Goal: Task Accomplishment & Management: Manage account settings

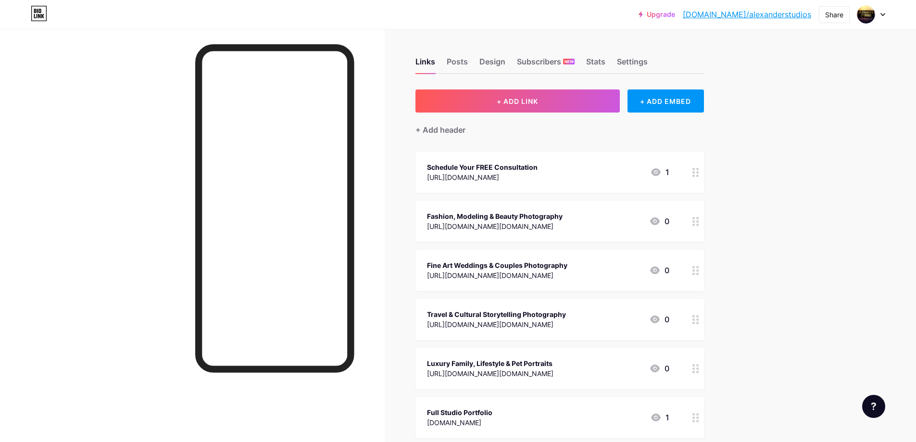
scroll to position [48, 0]
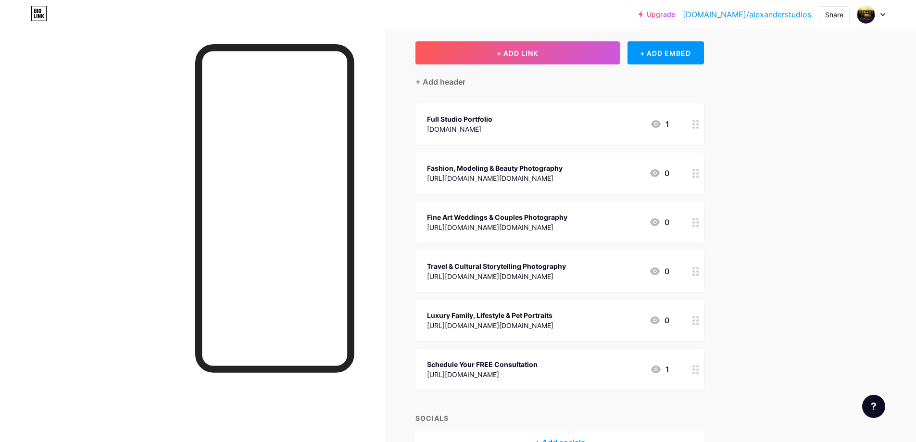
click at [779, 314] on div "Upgrade [DOMAIN_NAME]/alexan... [DOMAIN_NAME]/alexanderstudios Share Switch acc…" at bounding box center [458, 227] width 916 height 550
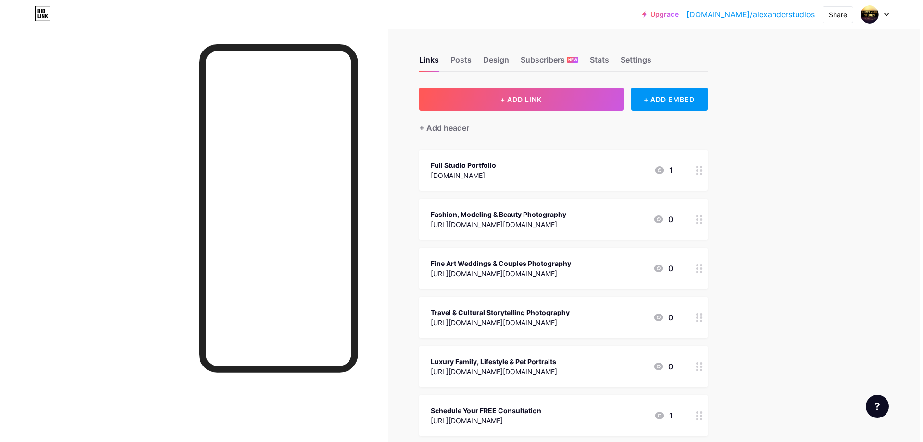
scroll to position [0, 0]
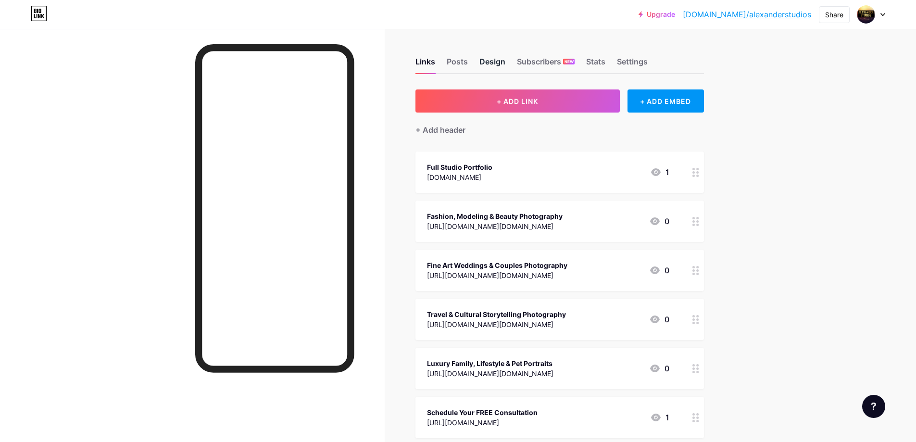
click at [492, 64] on div "Design" at bounding box center [492, 64] width 26 height 17
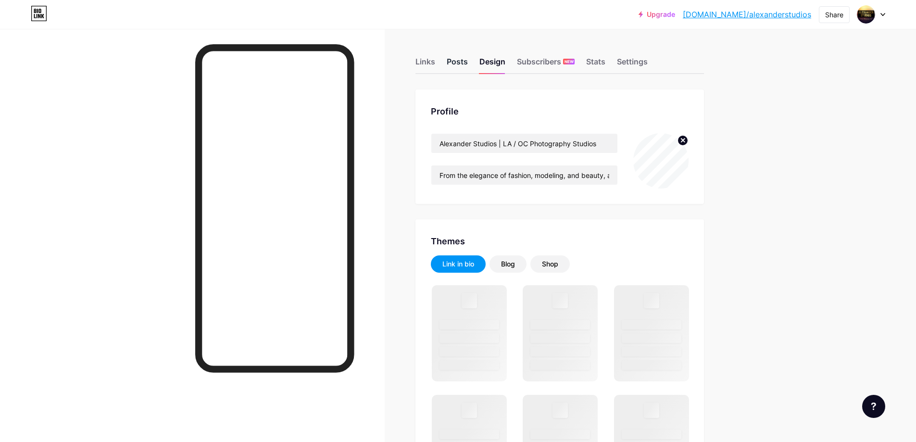
click at [461, 64] on div "Posts" at bounding box center [456, 64] width 21 height 17
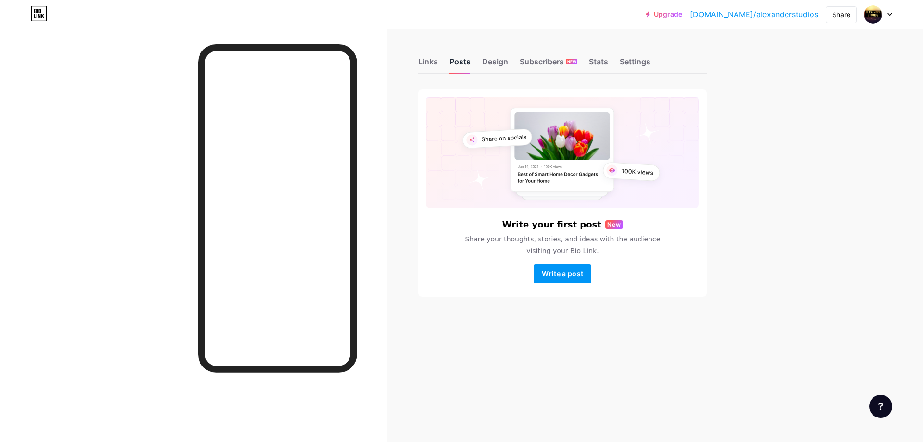
click at [461, 64] on div "Posts" at bounding box center [459, 64] width 21 height 17
